Goal: Complete application form

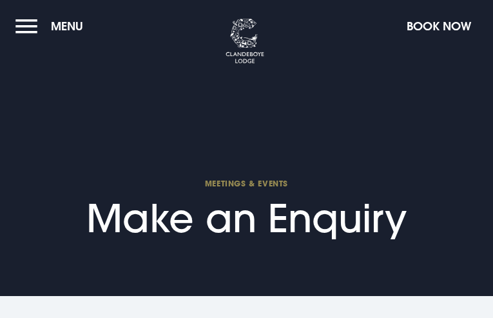
select select "9"
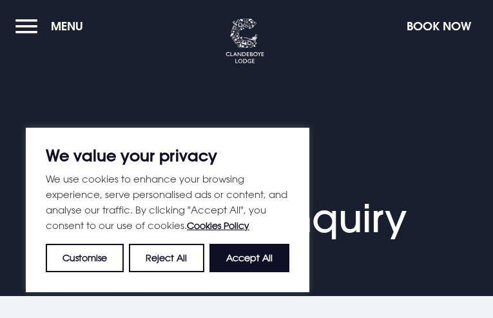
type input "tZhnqYPupjqPdEi"
type input "KSCimAJZ"
type input "4569708937"
type input "[EMAIL_ADDRESS][DOMAIN_NAME]"
type input "ofqNDSXYn"
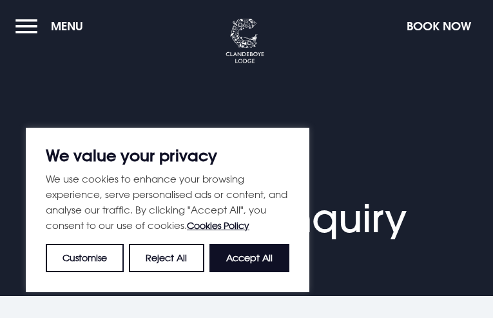
type input "jbbDSUIdA"
type input "EmnUzsPiRVw"
checkbox input "false"
type input "CLloYQdvR"
type input "[EMAIL_ADDRESS][DOMAIN_NAME]"
